Goal: Find specific page/section: Find specific page/section

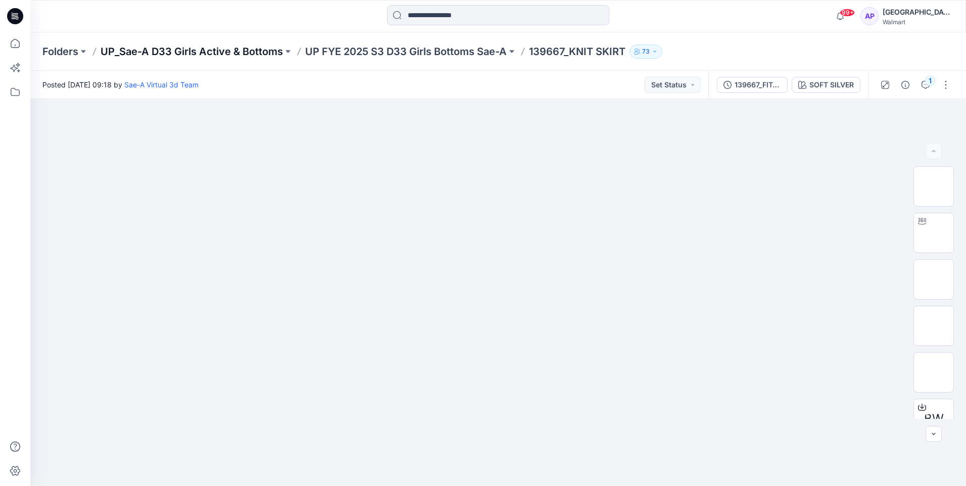
click at [226, 51] on p "UP_Sae-A D33 Girls Active & Bottoms" at bounding box center [192, 51] width 182 height 14
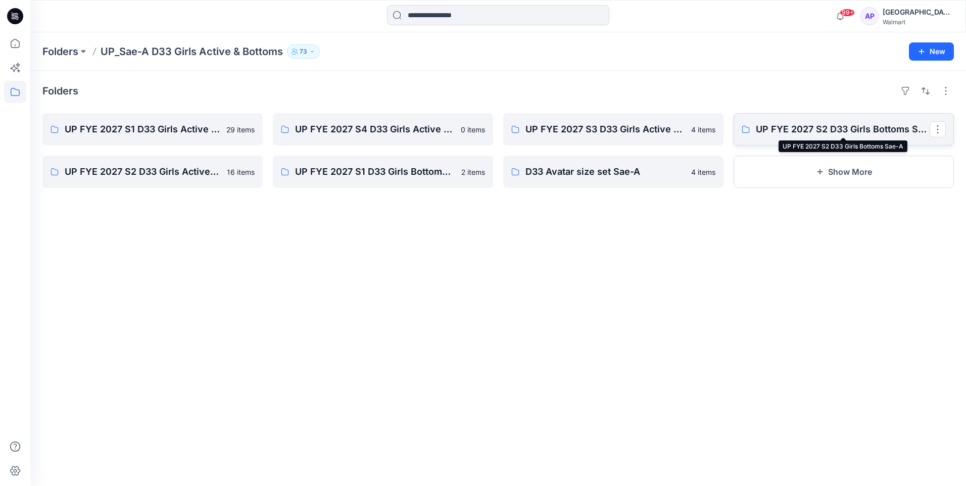
click at [782, 131] on p "UP FYE 2027 S2 D33 Girls Bottoms Sae-A" at bounding box center [843, 129] width 174 height 14
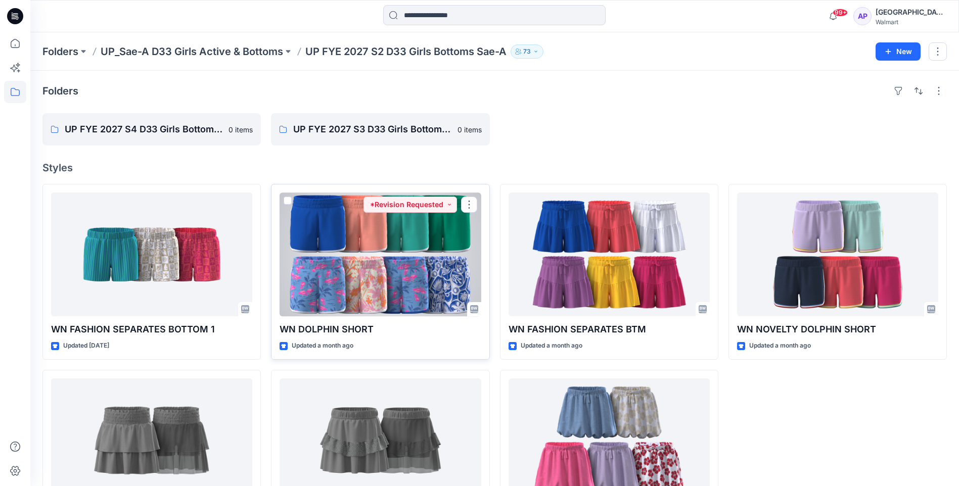
click at [348, 334] on p "WN DOLPHIN SHORT" at bounding box center [380, 329] width 201 height 14
click at [377, 307] on div at bounding box center [380, 255] width 201 height 124
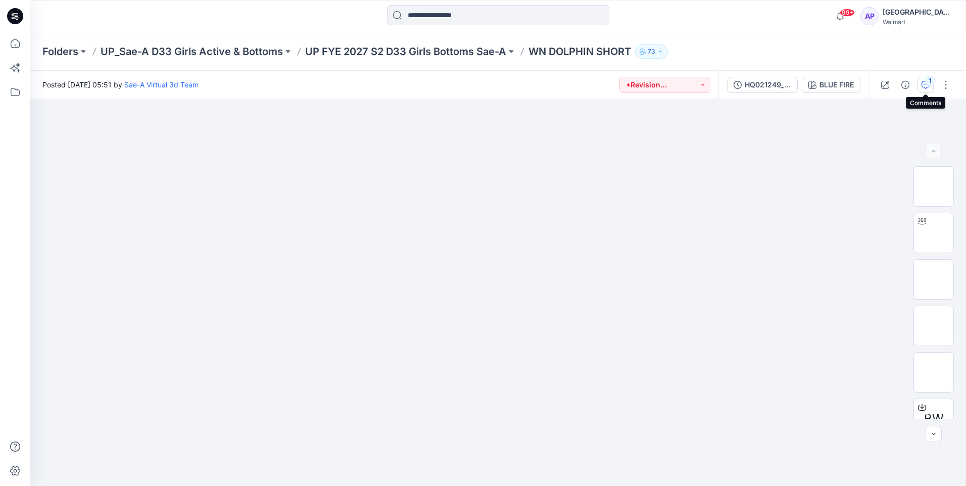
click at [925, 86] on icon "button" at bounding box center [926, 85] width 8 height 8
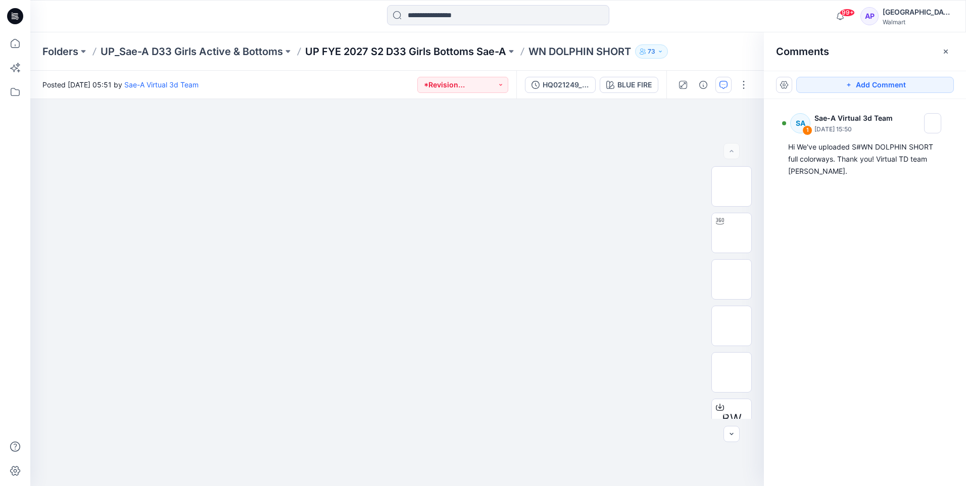
click at [362, 53] on p "UP FYE 2027 S2 D33 Girls Bottoms Sae-A" at bounding box center [405, 51] width 201 height 14
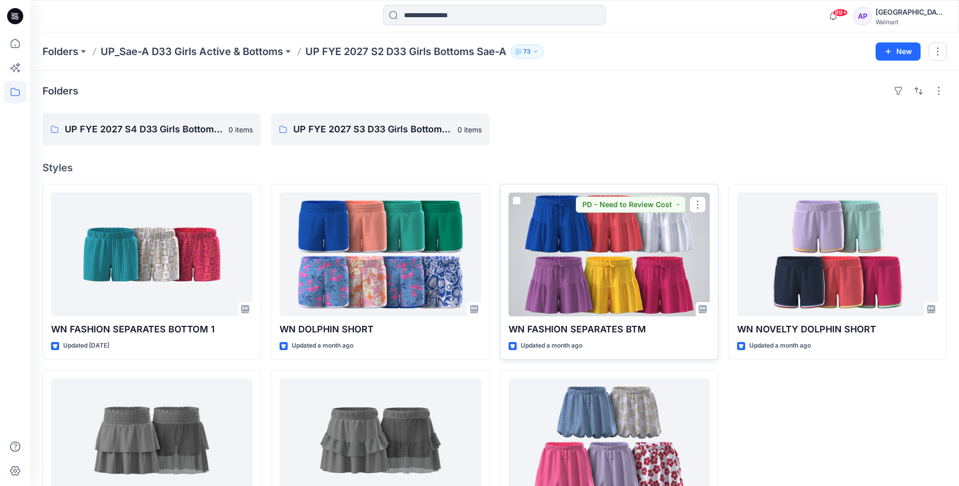
click at [580, 260] on div at bounding box center [608, 255] width 201 height 124
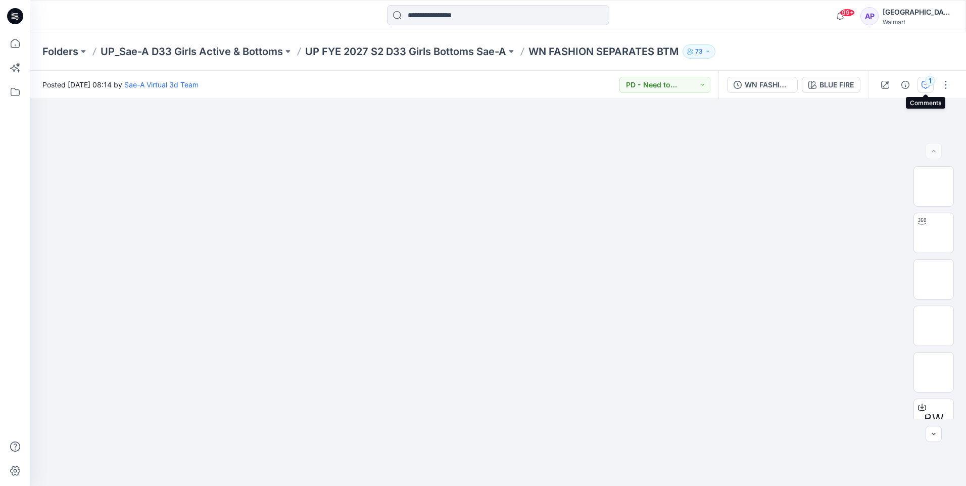
click at [922, 86] on icon "button" at bounding box center [926, 85] width 8 height 8
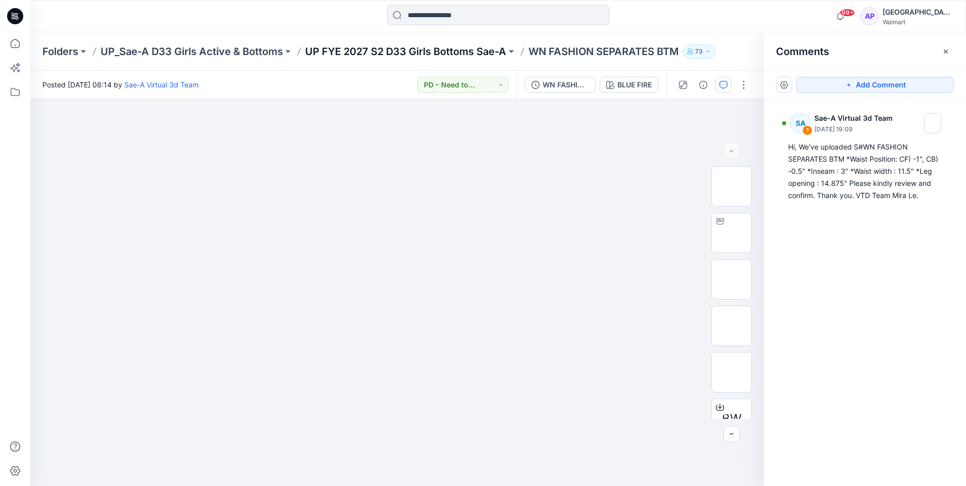
click at [431, 49] on p "UP FYE 2027 S2 D33 Girls Bottoms Sae-A" at bounding box center [405, 51] width 201 height 14
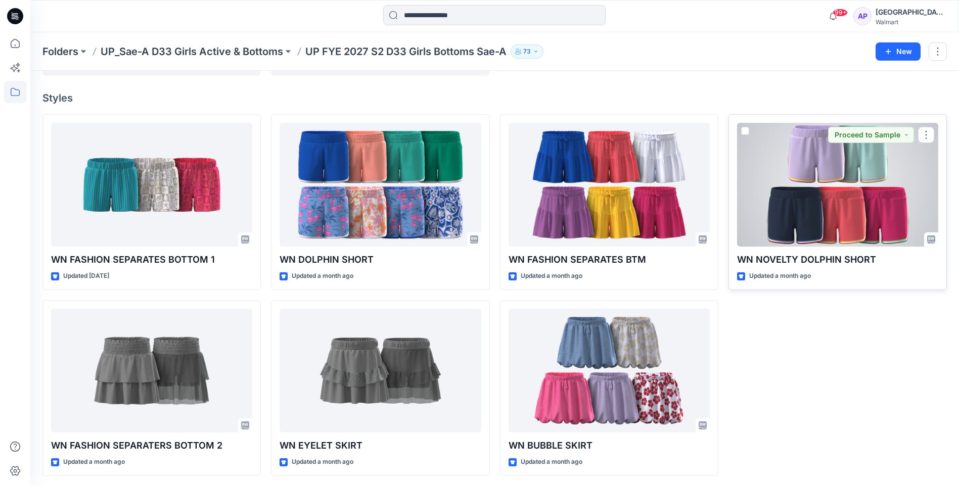
scroll to position [72, 0]
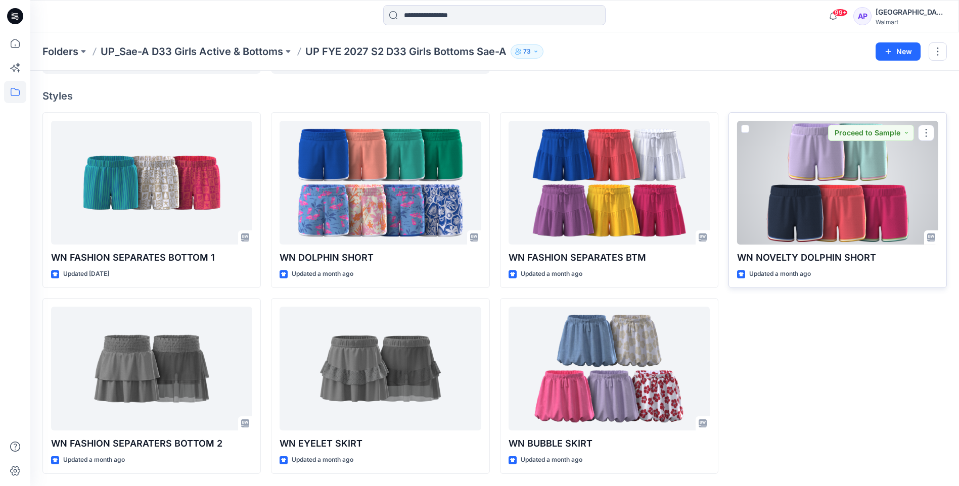
click at [803, 197] on div at bounding box center [837, 183] width 201 height 124
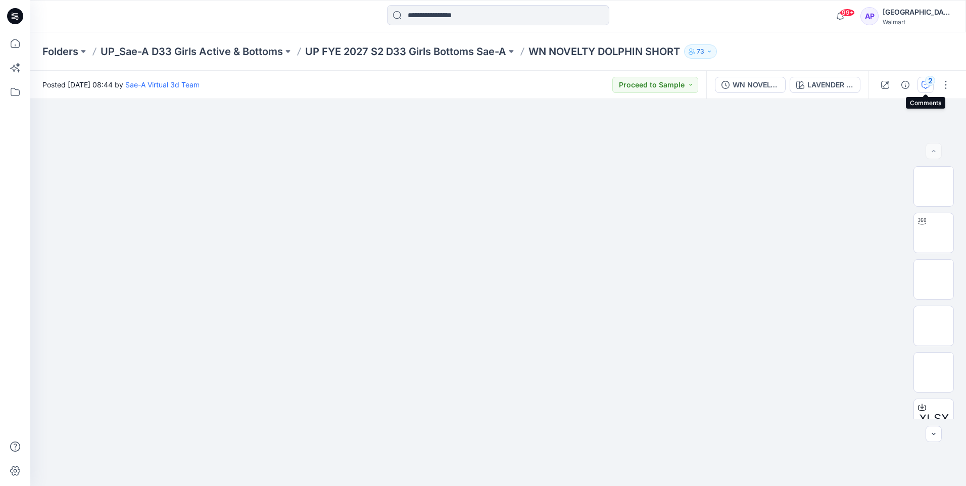
click at [925, 85] on icon "button" at bounding box center [926, 85] width 8 height 8
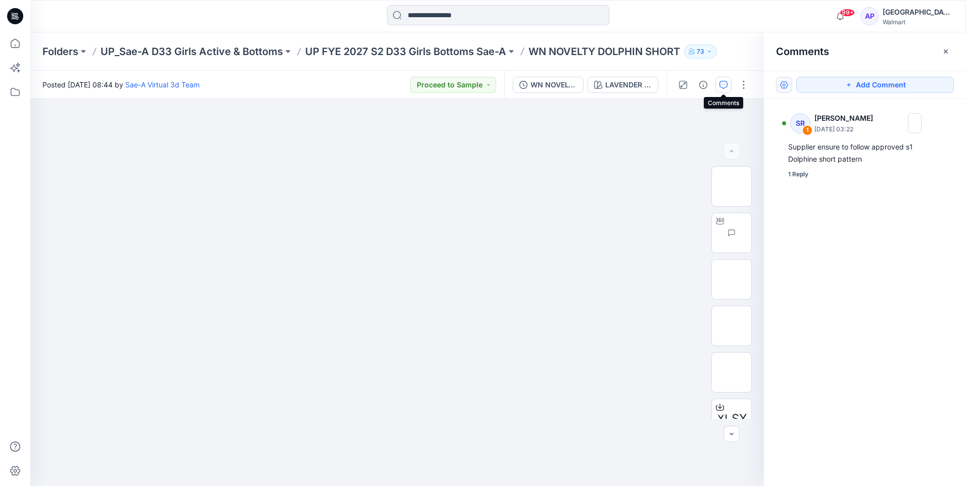
click at [781, 81] on button "button" at bounding box center [784, 85] width 16 height 16
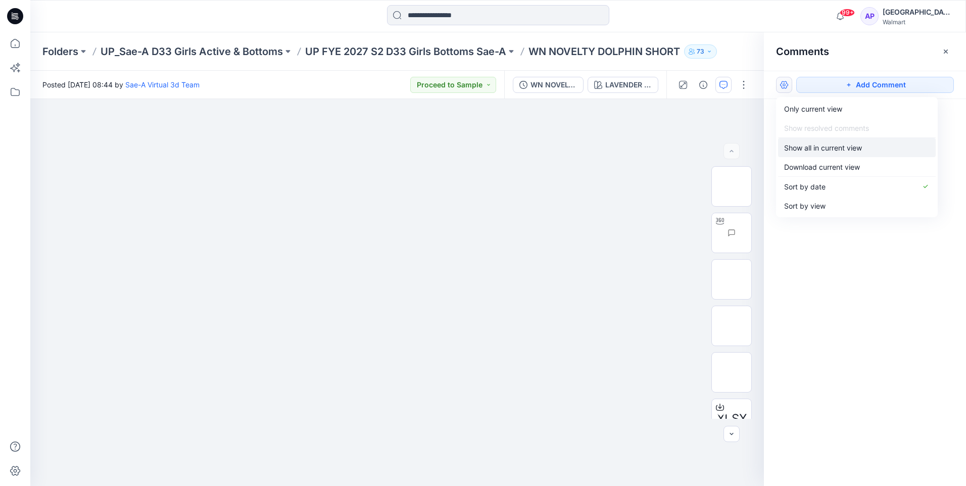
click at [849, 151] on p "Show all in current view" at bounding box center [823, 148] width 78 height 11
click at [782, 82] on button "button" at bounding box center [784, 85] width 16 height 16
click at [817, 131] on div "Only current view Show resolved comments Show all in current view Download curr…" at bounding box center [857, 157] width 162 height 120
